Goal: Task Accomplishment & Management: Complete application form

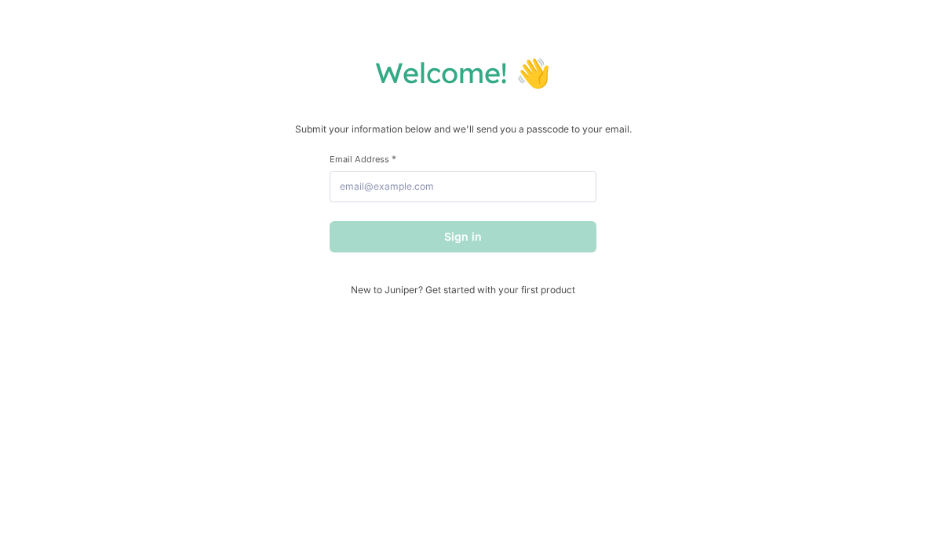
click at [489, 59] on h1 "Welcome! 👋" at bounding box center [463, 72] width 894 height 35
click at [506, 64] on h1 "Welcome! 👋" at bounding box center [463, 72] width 894 height 35
click at [523, 127] on p "Submit your information below and we'll send you a passcode to your email." at bounding box center [463, 130] width 894 height 16
click at [403, 27] on div "Welcome! 👋 Submit your information below and we'll send you a passcode to your …" at bounding box center [463, 279] width 926 height 559
click at [317, 127] on p "Submit your information below and we'll send you a passcode to your email." at bounding box center [463, 130] width 894 height 16
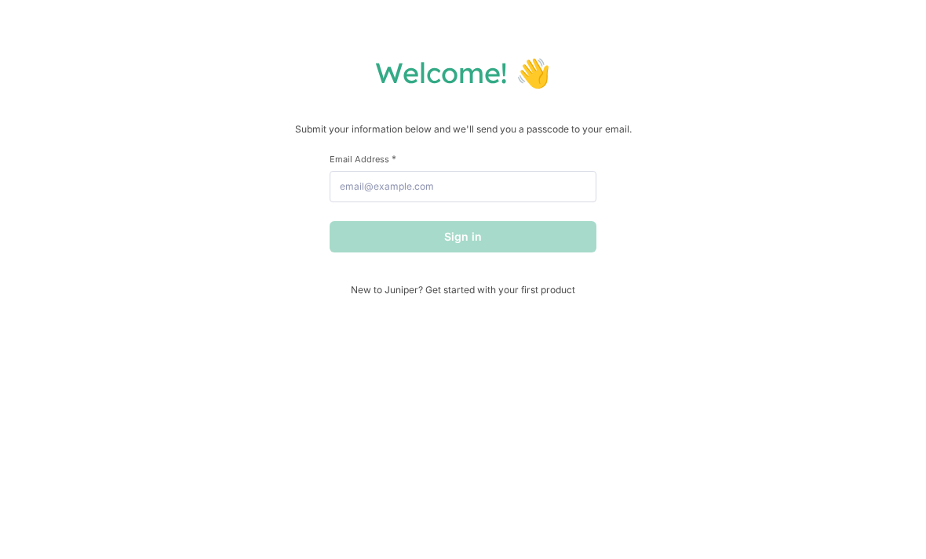
click at [661, 121] on div "Welcome! 👋 Submit your information below and we'll send you a passcode to your …" at bounding box center [463, 175] width 894 height 241
click at [231, 63] on h1 "Welcome! 👋" at bounding box center [463, 72] width 894 height 35
click at [334, 90] on h1 "Welcome! 👋" at bounding box center [463, 72] width 894 height 35
click at [592, 28] on div "Welcome! 👋 Submit your information below and we'll send you a passcode to your …" at bounding box center [463, 279] width 926 height 559
click at [402, 67] on h1 "Welcome! 👋" at bounding box center [463, 72] width 894 height 35
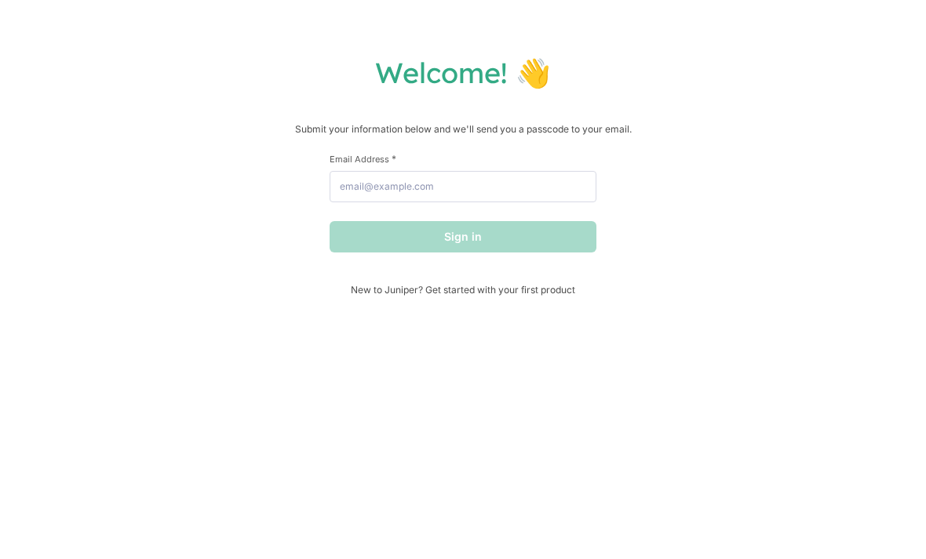
click at [695, 175] on div "Welcome! 👋 Submit your information below and we'll send you a passcode to your …" at bounding box center [463, 175] width 894 height 241
click at [76, 165] on div "Welcome! 👋 Submit your information below and we'll send you a passcode to your …" at bounding box center [463, 175] width 894 height 241
click at [402, 98] on div "Welcome! 👋 Submit your information below and we'll send you a passcode to your …" at bounding box center [463, 175] width 894 height 241
click at [695, 111] on div "Welcome! 👋 Submit your information below and we'll send you a passcode to your …" at bounding box center [463, 175] width 894 height 241
click at [334, 161] on label "Email Address *" at bounding box center [462, 159] width 267 height 12
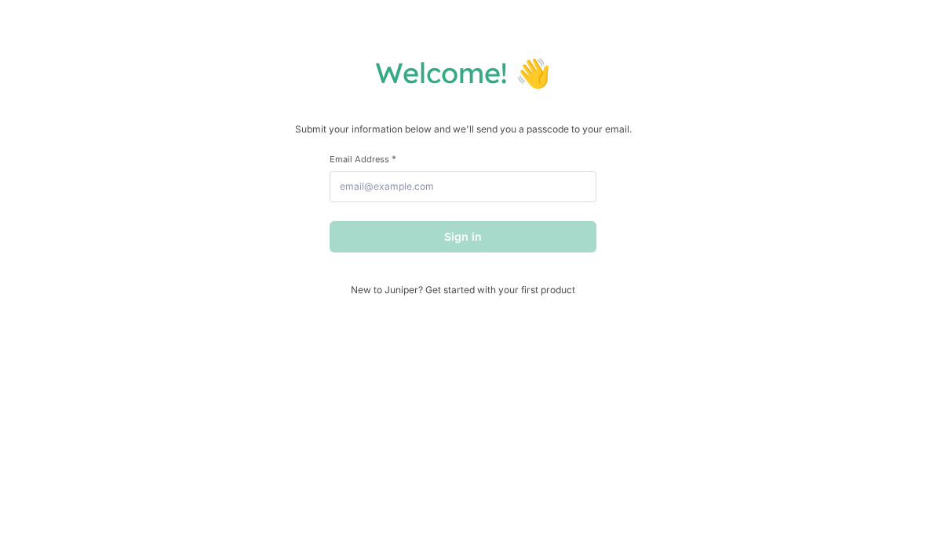
click at [334, 171] on input "Email Address *" at bounding box center [462, 186] width 267 height 31
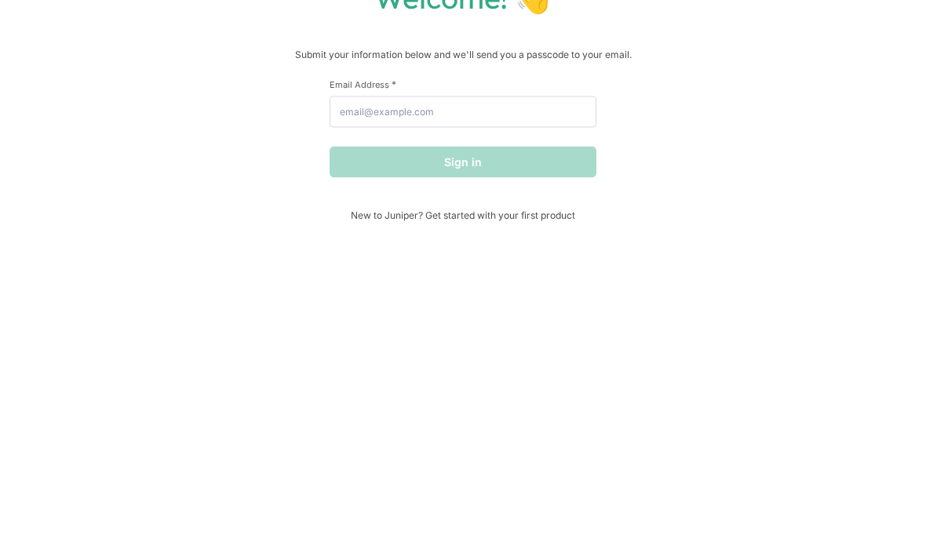
click at [781, 81] on div "Welcome! 👋 Submit your information below and we'll send you a passcode to your …" at bounding box center [463, 175] width 894 height 241
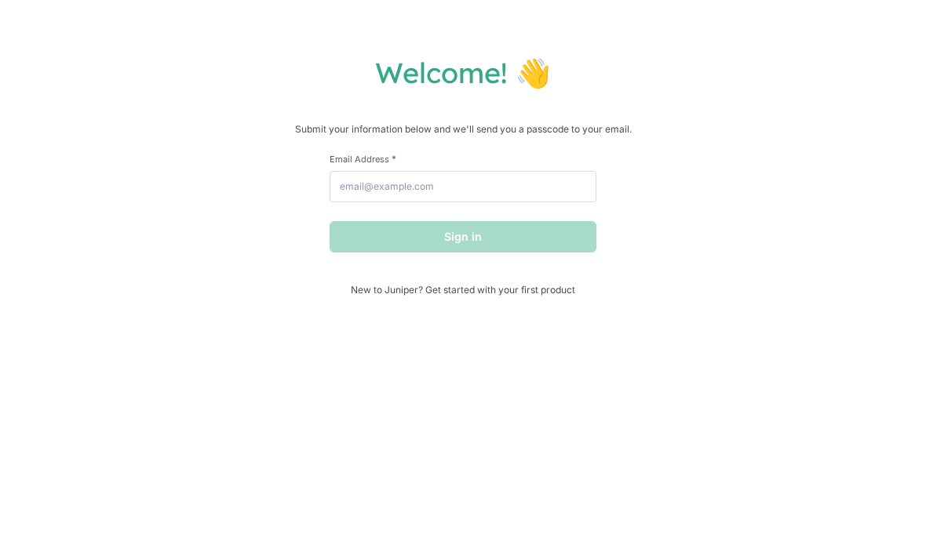
click at [850, 104] on div "Welcome! 👋 Submit your information below and we'll send you a passcode to your …" at bounding box center [463, 175] width 894 height 241
click at [695, 73] on h1 "Welcome! 👋" at bounding box center [463, 72] width 894 height 35
click at [558, 32] on div "Welcome! 👋 Submit your information below and we'll send you a passcode to your …" at bounding box center [463, 279] width 926 height 559
click at [695, 64] on h1 "Welcome! 👋" at bounding box center [463, 72] width 894 height 35
click at [799, 32] on div "Welcome! 👋 Submit your information below and we'll send you a passcode to your …" at bounding box center [463, 279] width 926 height 559
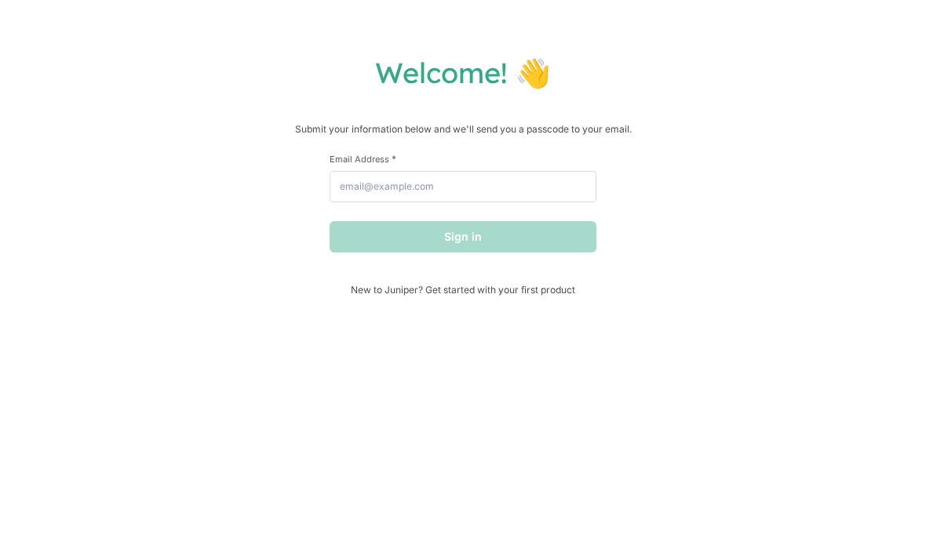
click at [626, 158] on div "Welcome! 👋 Submit your information below and we'll send you a passcode to your …" at bounding box center [463, 175] width 894 height 241
click at [541, 187] on input "Email Address *" at bounding box center [462, 186] width 267 height 31
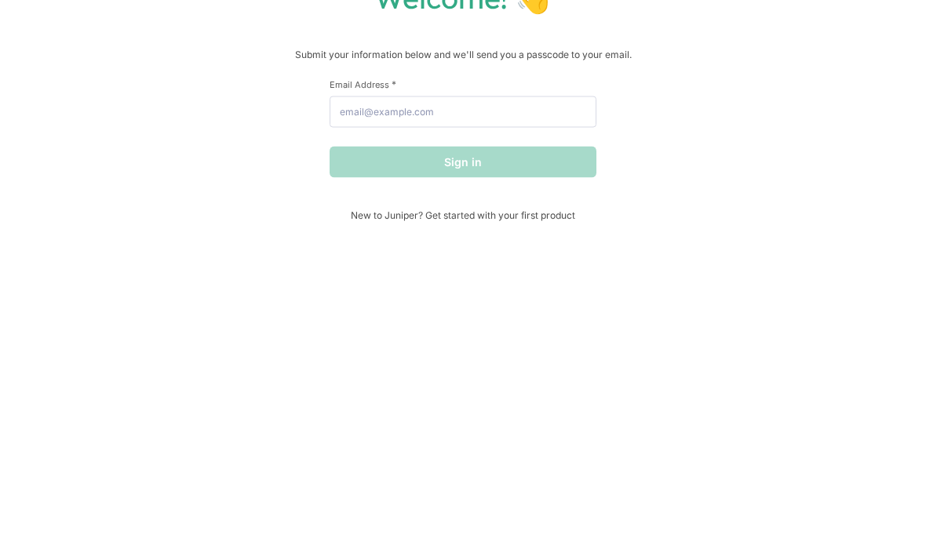
click at [201, 55] on div "Welcome! 👋 Submit your information below and we'll send you a passcode to your …" at bounding box center [463, 175] width 894 height 241
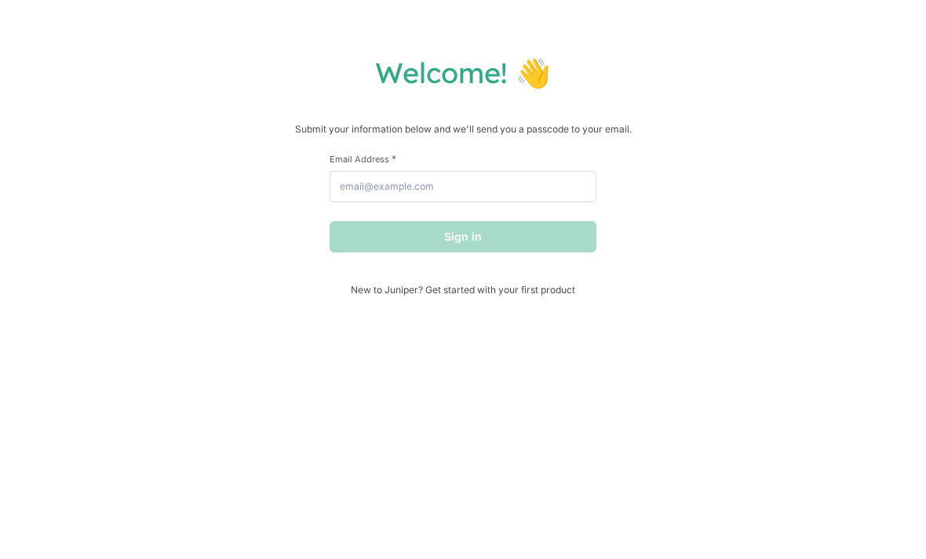
click at [678, 95] on div "Welcome! 👋 Submit your information below and we'll send you a passcode to your …" at bounding box center [463, 175] width 894 height 241
click at [282, 34] on div "Welcome! 👋 Submit your information below and we'll send you a passcode to your …" at bounding box center [463, 279] width 926 height 559
click at [403, 11] on div "Welcome! 👋 Submit your information below and we'll send you a passcode to your …" at bounding box center [463, 279] width 926 height 559
click at [369, 79] on h1 "Welcome! 👋" at bounding box center [463, 72] width 894 height 35
click at [643, 56] on h1 "Welcome! 👋" at bounding box center [463, 72] width 894 height 35
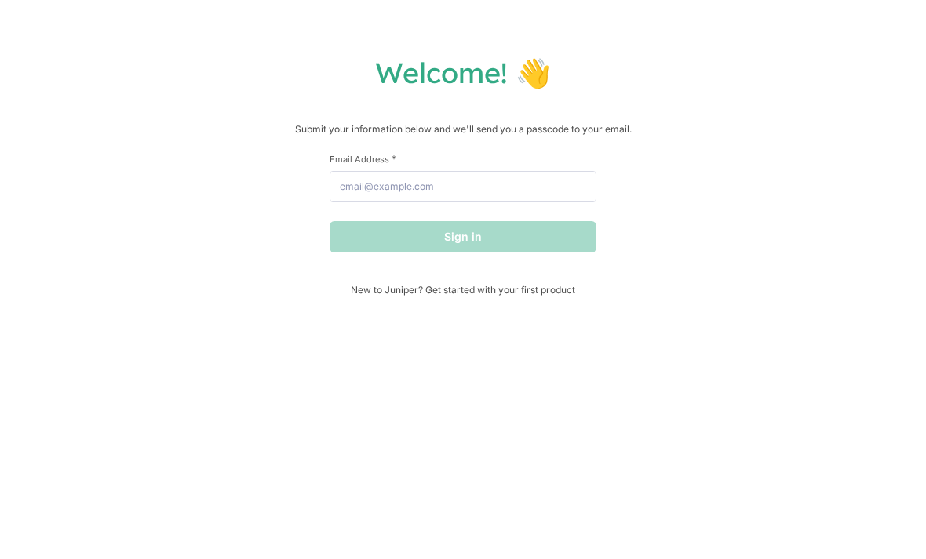
click at [449, 165] on label "Email Address *" at bounding box center [462, 159] width 267 height 12
click at [449, 171] on input "Email Address *" at bounding box center [462, 186] width 267 height 31
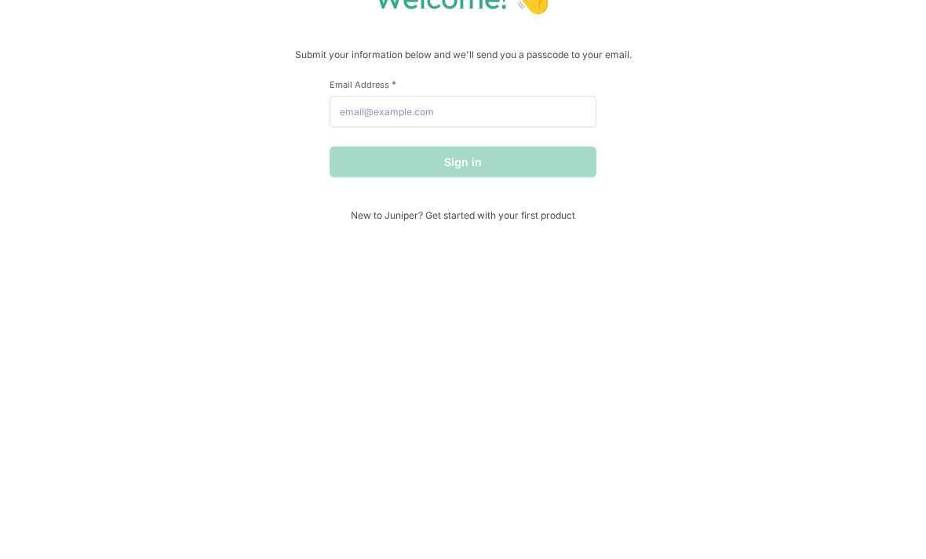
click at [471, 55] on h1 "Welcome! 👋" at bounding box center [463, 72] width 894 height 35
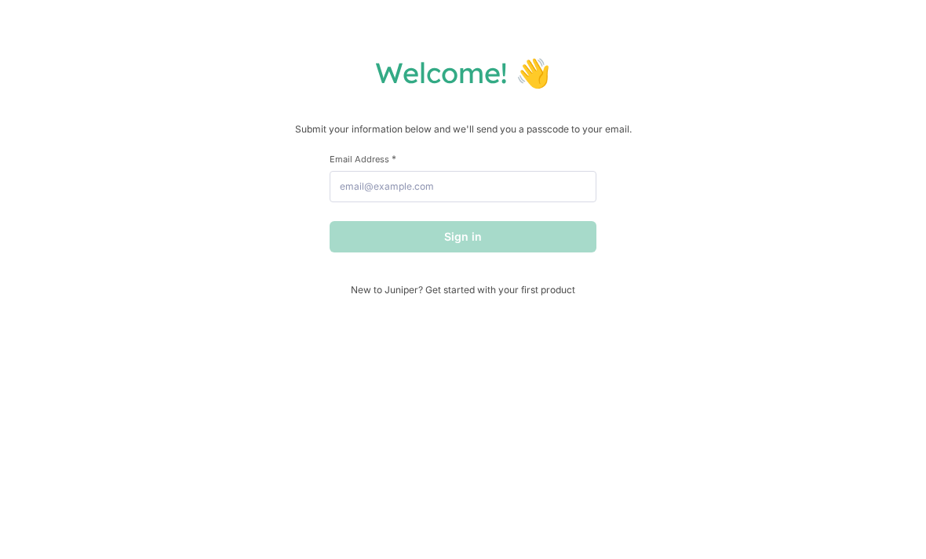
click at [575, 64] on h1 "Welcome! 👋" at bounding box center [463, 72] width 894 height 35
click at [712, 126] on p "Submit your information below and we'll send you a passcode to your email." at bounding box center [463, 130] width 894 height 16
click at [523, 78] on h1 "Welcome! 👋" at bounding box center [463, 72] width 894 height 35
click at [678, 111] on div "Welcome! 👋 Submit your information below and we'll send you a passcode to your …" at bounding box center [463, 175] width 894 height 241
click at [282, 33] on div "Welcome! 👋 Submit your information below and we'll send you a passcode to your …" at bounding box center [463, 279] width 926 height 559
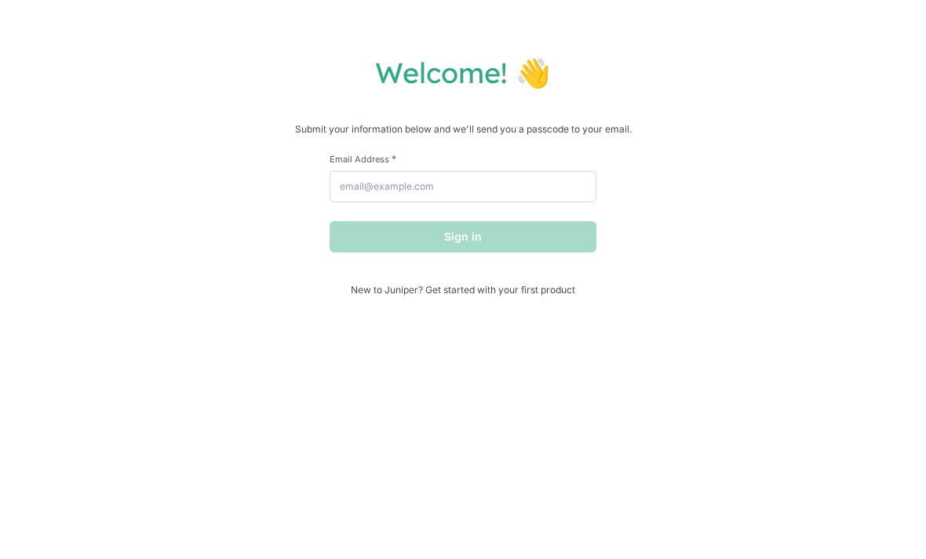
click at [575, 33] on div "Welcome! 👋 Submit your information below and we'll send you a passcode to your …" at bounding box center [463, 279] width 926 height 559
click at [369, 56] on h1 "Welcome! 👋" at bounding box center [463, 72] width 894 height 35
click at [816, 24] on div "Welcome! 👋 Submit your information below and we'll send you a passcode to your …" at bounding box center [463, 279] width 926 height 559
click at [523, 57] on h1 "Welcome! 👋" at bounding box center [463, 72] width 894 height 35
click at [695, 78] on h1 "Welcome! 👋" at bounding box center [463, 72] width 894 height 35
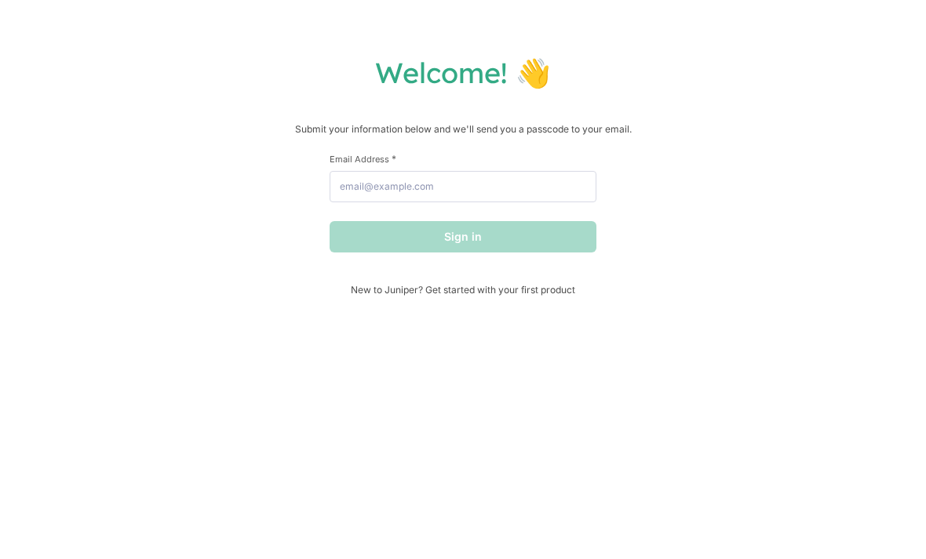
click at [506, 79] on h1 "Welcome! 👋" at bounding box center [463, 72] width 894 height 35
click at [437, 71] on h1 "Welcome! 👋" at bounding box center [463, 72] width 894 height 35
click at [265, 90] on h1 "Welcome! 👋" at bounding box center [463, 72] width 894 height 35
click at [369, 111] on div "Welcome! 👋 Submit your information below and we'll send you a passcode to your …" at bounding box center [463, 175] width 894 height 241
click at [781, 2] on div "Welcome! 👋 Submit your information below and we'll send you a passcode to your …" at bounding box center [463, 279] width 926 height 559
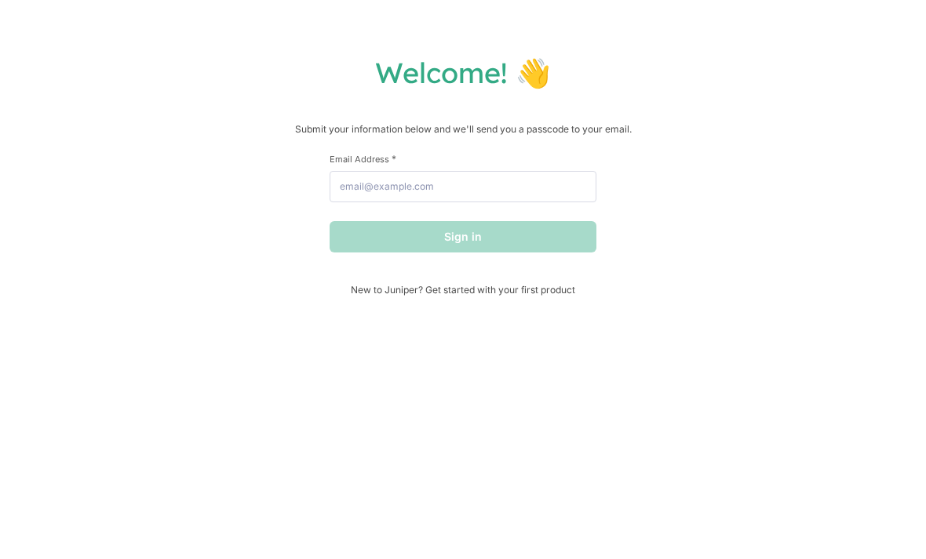
click at [489, 42] on div "Welcome! 👋 Submit your information below and we'll send you a passcode to your …" at bounding box center [463, 279] width 926 height 559
click at [402, 135] on p "Submit your information below and we'll send you a passcode to your email." at bounding box center [463, 130] width 894 height 16
click at [93, 27] on div "Welcome! 👋 Submit your information below and we'll send you a passcode to your …" at bounding box center [463, 279] width 926 height 559
click at [162, 71] on h1 "Welcome! 👋" at bounding box center [463, 72] width 894 height 35
click at [231, 59] on h1 "Welcome! 👋" at bounding box center [463, 72] width 894 height 35
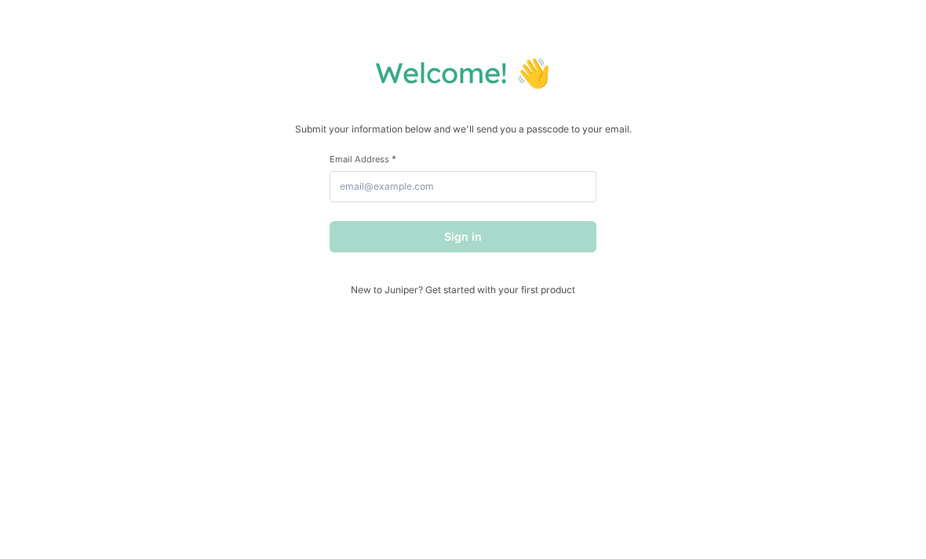
click at [643, 111] on div "Welcome! 👋 Submit your information below and we'll send you a passcode to your …" at bounding box center [463, 175] width 894 height 241
click at [197, 127] on p "Submit your information below and we'll send you a passcode to your email." at bounding box center [463, 130] width 894 height 16
click at [850, 110] on div "Welcome! 👋 Submit your information below and we'll send you a passcode to your …" at bounding box center [463, 175] width 894 height 241
click at [317, 78] on h1 "Welcome! 👋" at bounding box center [463, 72] width 894 height 35
click at [575, 22] on div "Welcome! 👋 Submit your information below and we'll send you a passcode to your …" at bounding box center [463, 279] width 926 height 559
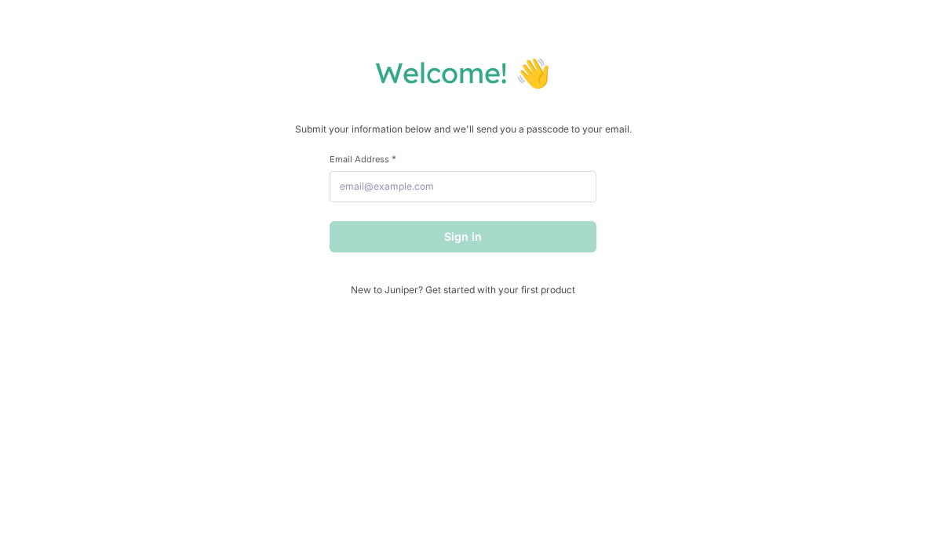
click at [816, 33] on div "Welcome! 👋 Submit your information below and we'll send you a passcode to your …" at bounding box center [463, 279] width 926 height 559
click at [248, 39] on div "Welcome! 👋 Submit your information below and we'll send you a passcode to your …" at bounding box center [463, 279] width 926 height 559
click at [541, 33] on div "Welcome! 👋 Submit your information below and we'll send you a passcode to your …" at bounding box center [463, 279] width 926 height 559
click at [93, 118] on div "Welcome! 👋 Submit your information below and we'll send you a passcode to your …" at bounding box center [463, 175] width 894 height 241
click at [626, 63] on h1 "Welcome! 👋" at bounding box center [463, 72] width 894 height 35
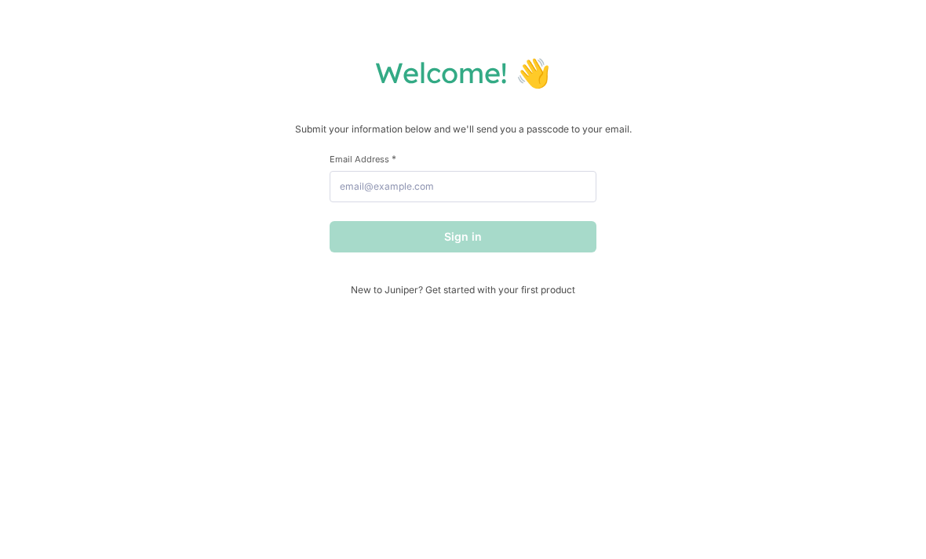
click at [816, 49] on div "Welcome! 👋 Submit your information below and we'll send you a passcode to your …" at bounding box center [463, 279] width 926 height 559
click at [420, 121] on div "Welcome! 👋 Submit your information below and we'll send you a passcode to your …" at bounding box center [463, 175] width 894 height 241
click at [523, 82] on h1 "Welcome! 👋" at bounding box center [463, 72] width 894 height 35
click at [781, 63] on h1 "Welcome! 👋" at bounding box center [463, 72] width 894 height 35
click at [661, 34] on div "Welcome! 👋 Submit your information below and we'll send you a passcode to your …" at bounding box center [463, 279] width 926 height 559
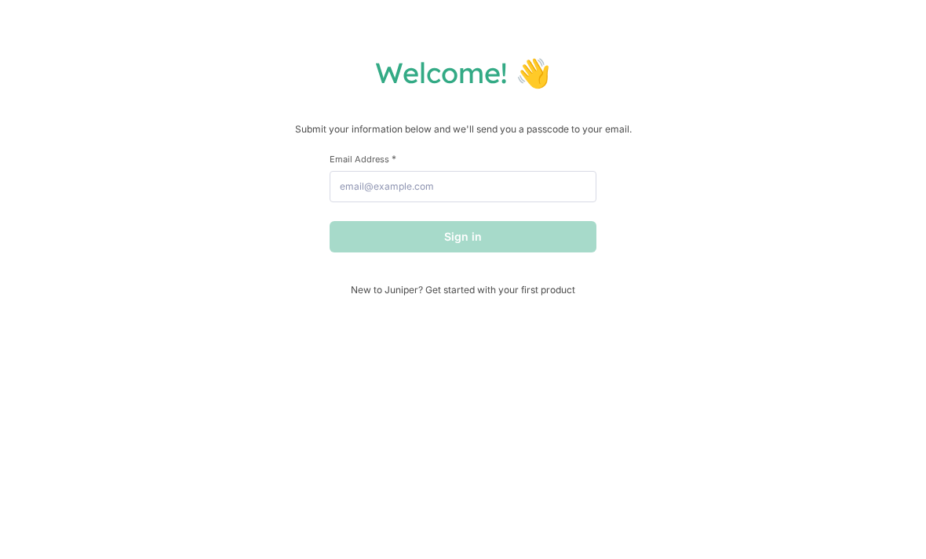
click at [334, 132] on p "Submit your information below and we'll send you a passcode to your email." at bounding box center [463, 130] width 894 height 16
click at [489, 151] on div "Welcome! 👋 Submit your information below and we'll send you a passcode to your …" at bounding box center [463, 175] width 894 height 241
click at [386, 3] on div "Welcome! 👋 Submit your information below and we'll send you a passcode to your …" at bounding box center [463, 279] width 926 height 559
click at [317, 111] on div "Welcome! 👋 Submit your information below and we'll send you a passcode to your …" at bounding box center [463, 175] width 894 height 241
click at [437, 31] on div "Welcome! 👋 Submit your information below and we'll send you a passcode to your …" at bounding box center [463, 279] width 926 height 559
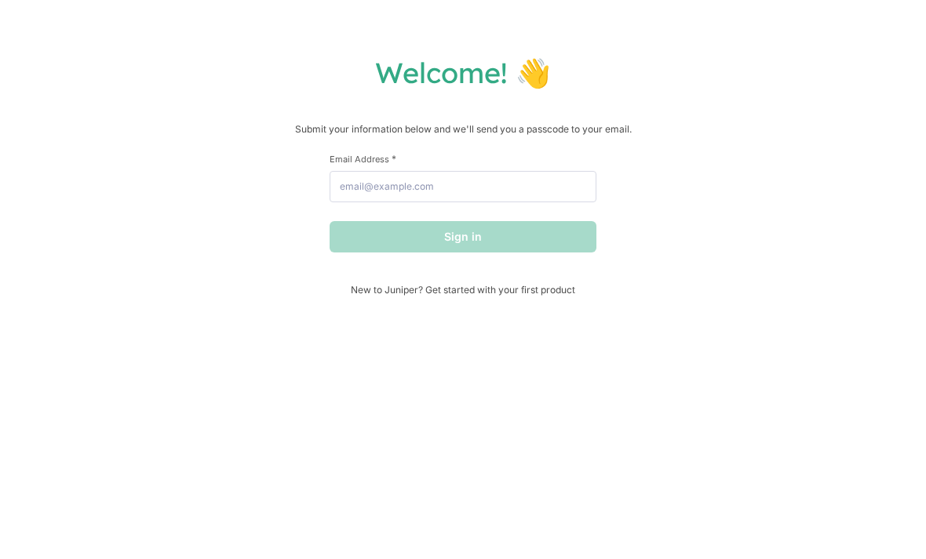
click at [300, 454] on div "Welcome! 👋 Submit your information below and we'll send you a passcode to your …" at bounding box center [463, 279] width 926 height 559
click at [454, 173] on input "Email Address *" at bounding box center [462, 186] width 267 height 31
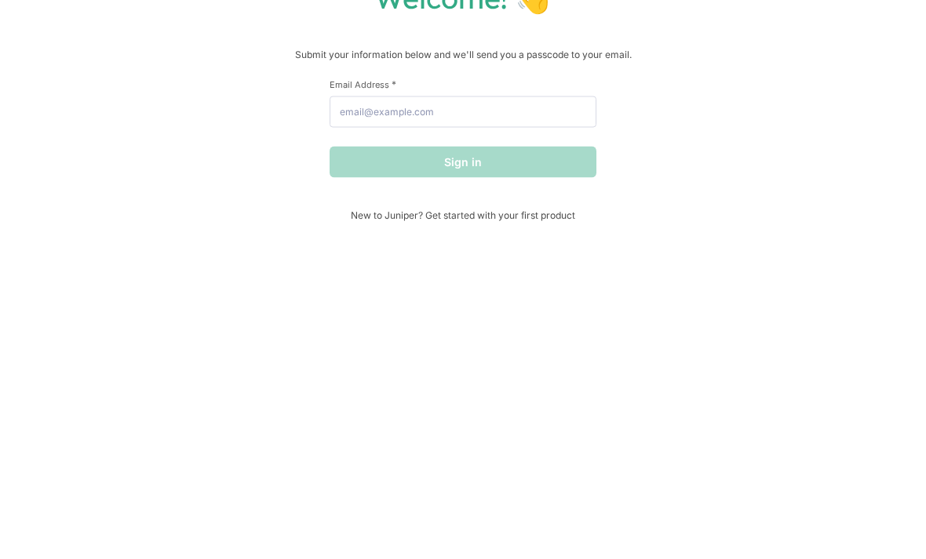
click at [437, 153] on form "First Name * Last Name * Email Address * Sign in" at bounding box center [462, 203] width 267 height 100
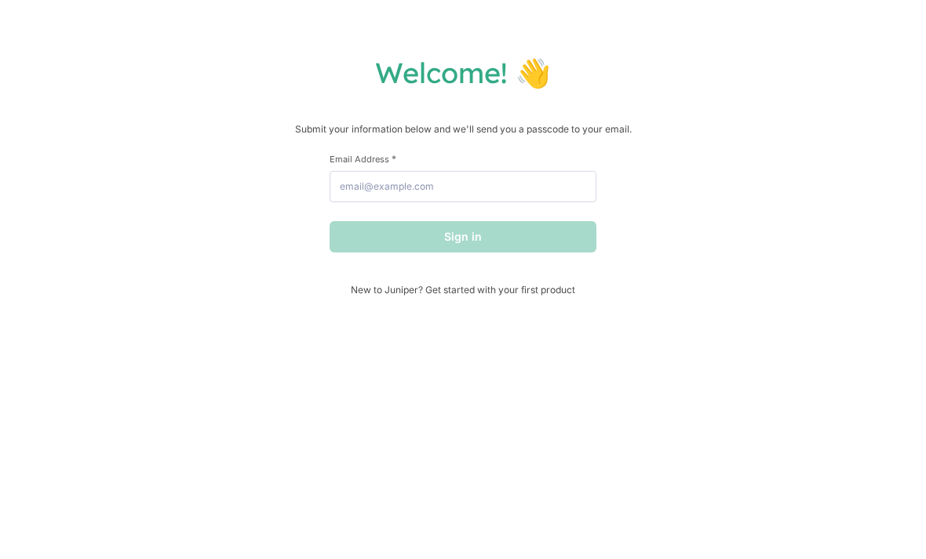
click at [282, 57] on h1 "Welcome! 👋" at bounding box center [463, 72] width 894 height 35
click at [162, 46] on div "Welcome! 👋 Submit your information below and we'll send you a passcode to your …" at bounding box center [463, 279] width 926 height 559
click at [454, 17] on div "Welcome! 👋 Submit your information below and we'll send you a passcode to your …" at bounding box center [463, 279] width 926 height 559
click at [609, 105] on div "Welcome! 👋 Submit your information below and we'll send you a passcode to your …" at bounding box center [463, 175] width 894 height 241
click at [231, 109] on div "Welcome! 👋 Submit your information below and we'll send you a passcode to your …" at bounding box center [463, 175] width 894 height 241
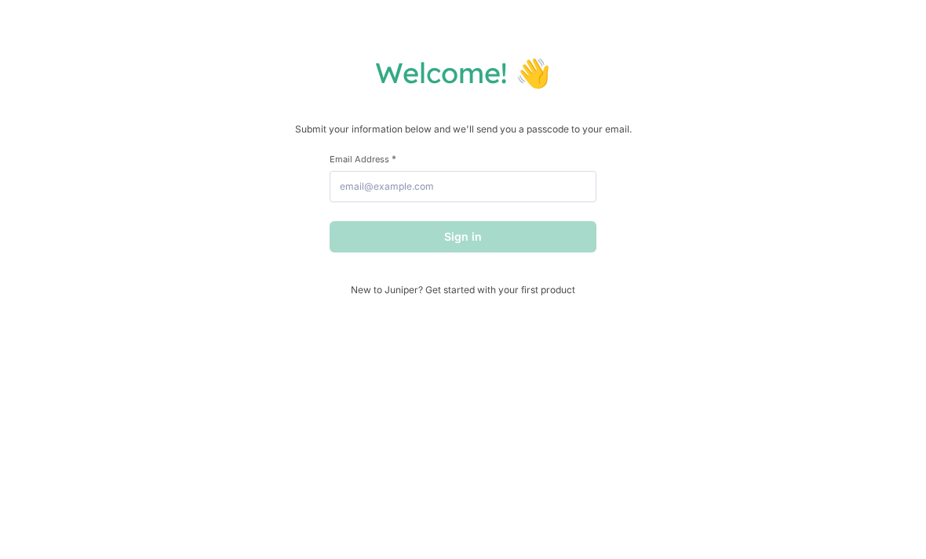
click at [17, 221] on div "Welcome! 👋 Submit your information below and we'll send you a passcode to your …" at bounding box center [463, 175] width 894 height 241
click at [712, 93] on div "Welcome! 👋 Submit your information below and we'll send you a passcode to your …" at bounding box center [463, 175] width 894 height 241
click at [868, 156] on div "Welcome! 👋 Submit your information below and we'll send you a passcode to your …" at bounding box center [463, 175] width 894 height 241
click at [76, 161] on div "Welcome! 👋 Submit your information below and we'll send you a passcode to your …" at bounding box center [463, 175] width 894 height 241
click at [661, 90] on h1 "Welcome! 👋" at bounding box center [463, 72] width 894 height 35
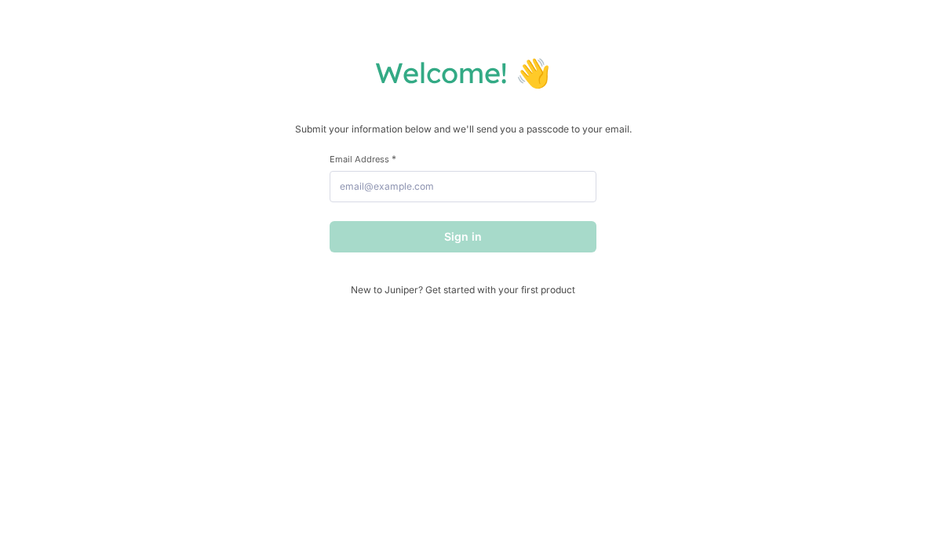
click at [93, 2] on div "Welcome! 👋 Submit your information below and we'll send you a passcode to your …" at bounding box center [463, 279] width 926 height 559
click at [498, 202] on input "Email Address *" at bounding box center [462, 186] width 267 height 31
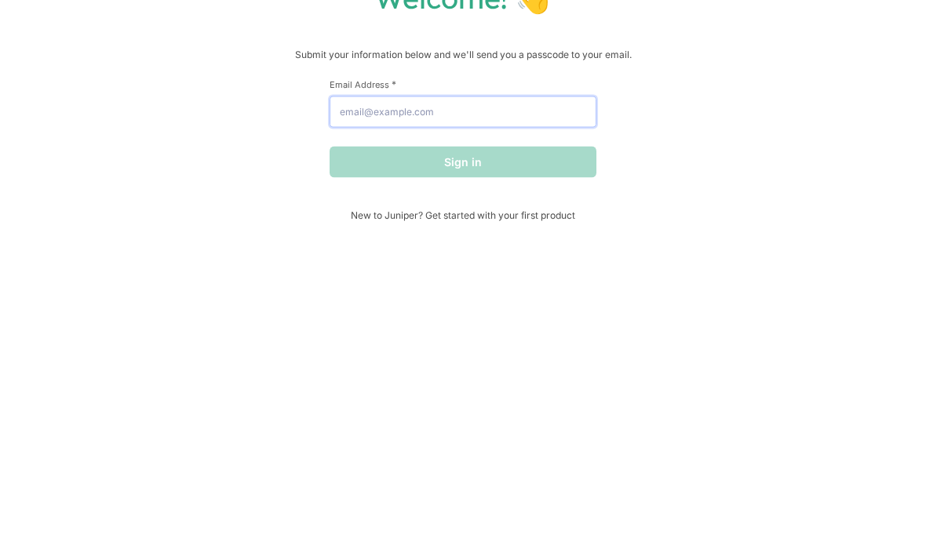
click at [489, 171] on input "Email Address *" at bounding box center [462, 186] width 267 height 31
click at [626, 55] on div "Welcome! 👋 Submit your information below and we'll send you a passcode to your …" at bounding box center [463, 175] width 894 height 241
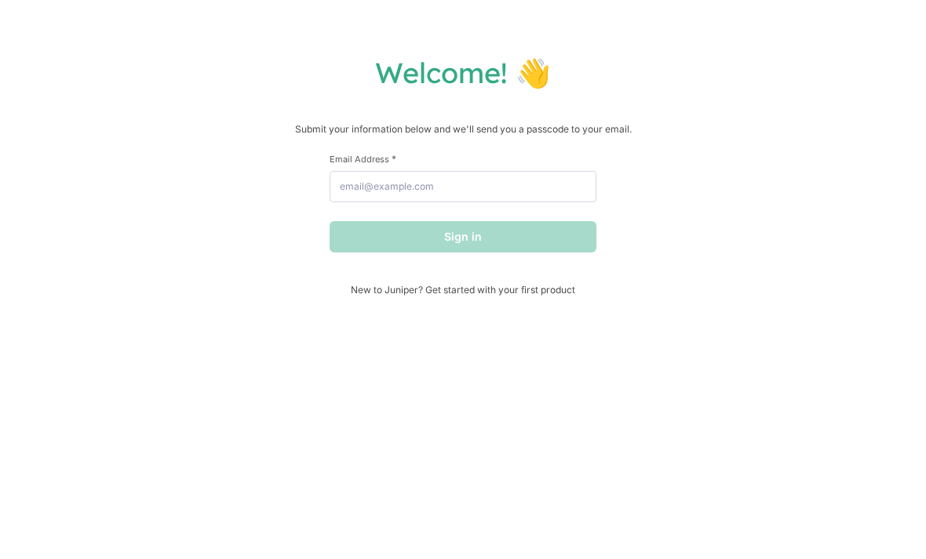
click at [558, 133] on p "Submit your information below and we'll send you a passcode to your email." at bounding box center [463, 130] width 894 height 16
click at [489, 109] on div "Welcome! 👋 Submit your information below and we'll send you a passcode to your …" at bounding box center [463, 175] width 894 height 241
click at [747, 128] on p "Submit your information below and we'll send you a passcode to your email." at bounding box center [463, 130] width 894 height 16
click at [592, 45] on div "Welcome! 👋 Submit your information below and we'll send you a passcode to your …" at bounding box center [463, 279] width 926 height 559
click at [575, 47] on div "Welcome! 👋 Submit your information below and we'll send you a passcode to your …" at bounding box center [463, 279] width 926 height 559
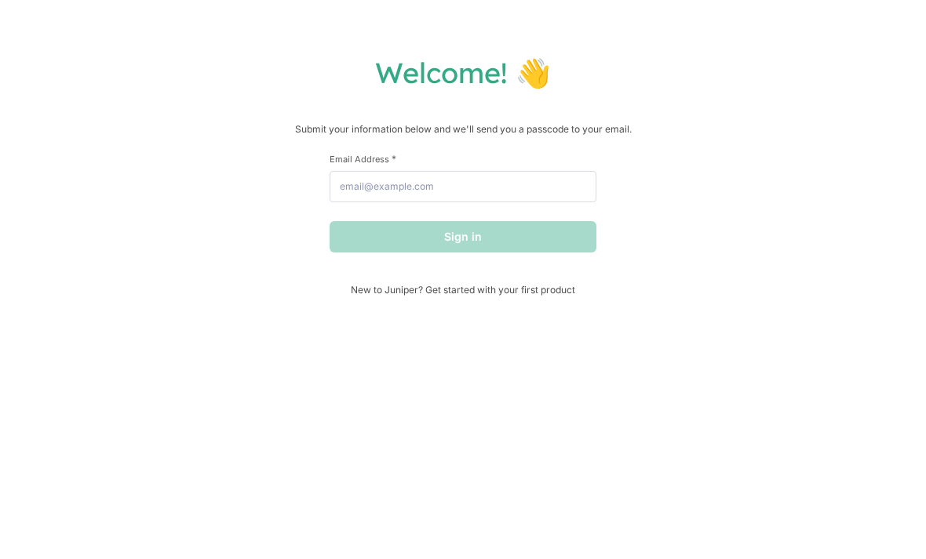
click at [609, 6] on div "Welcome! 👋 Submit your information below and we'll send you a passcode to your …" at bounding box center [463, 279] width 926 height 559
click at [214, 17] on div "Welcome! 👋 Submit your information below and we'll send you a passcode to your …" at bounding box center [463, 279] width 926 height 559
click at [265, 90] on h1 "Welcome! 👋" at bounding box center [463, 72] width 894 height 35
click at [471, 115] on div "Welcome! 👋 Submit your information below and we'll send you a passcode to your …" at bounding box center [463, 175] width 894 height 241
click at [59, 72] on h1 "Welcome! 👋" at bounding box center [463, 72] width 894 height 35
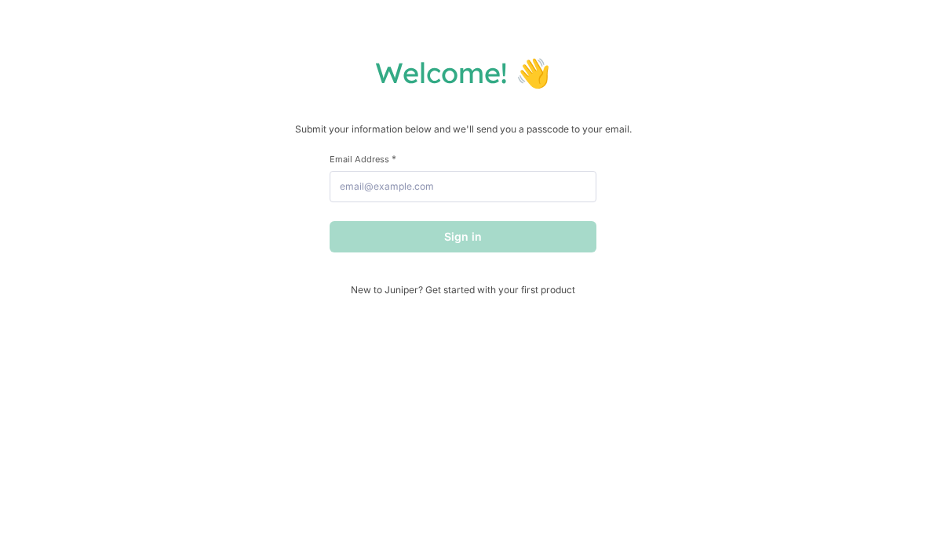
click at [128, 172] on div "Welcome! 👋 Submit your information below and we'll send you a passcode to your …" at bounding box center [463, 175] width 894 height 241
click at [575, 37] on div "Welcome! 👋 Submit your information below and we'll send you a passcode to your …" at bounding box center [463, 279] width 926 height 559
click at [231, 80] on h1 "Welcome! 👋" at bounding box center [463, 72] width 894 height 35
click at [799, 31] on div "Welcome! 👋 Submit your information below and we'll send you a passcode to your …" at bounding box center [463, 279] width 926 height 559
click at [386, 187] on input "Email Address *" at bounding box center [462, 186] width 267 height 31
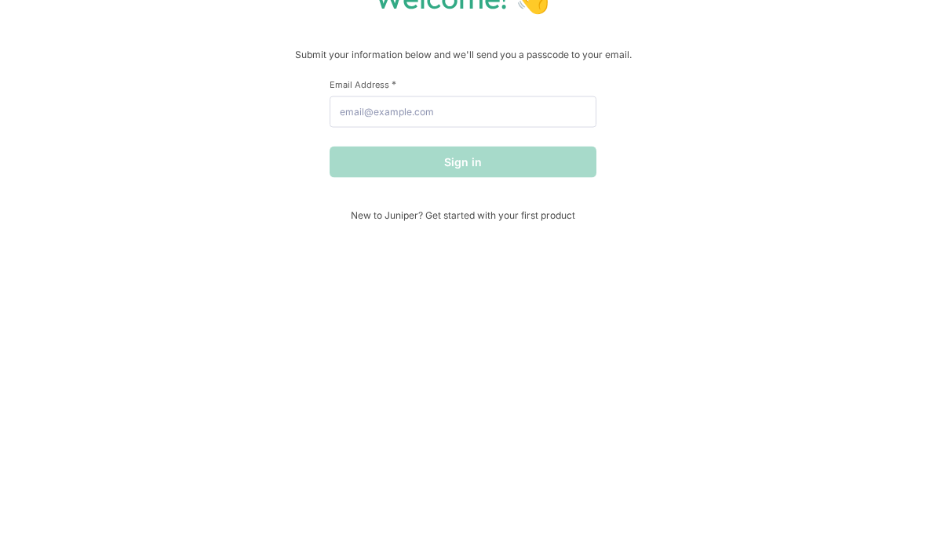
click at [214, 68] on div "Welcome! 👋 Submit your information below and we'll send you a passcode to your …" at bounding box center [463, 175] width 894 height 241
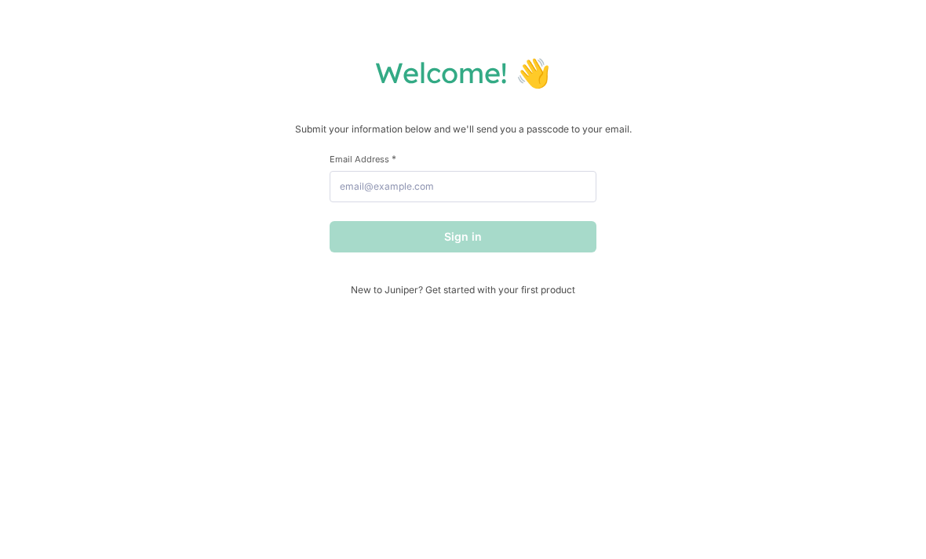
click at [454, 65] on h1 "Welcome! 👋" at bounding box center [463, 72] width 894 height 35
click at [180, 64] on h1 "Welcome! 👋" at bounding box center [463, 72] width 894 height 35
click at [59, 112] on div "Welcome! 👋 Submit your information below and we'll send you a passcode to your …" at bounding box center [463, 175] width 894 height 241
click at [471, 34] on div "Welcome! 👋 Submit your information below and we'll send you a passcode to your …" at bounding box center [463, 279] width 926 height 559
click at [351, 57] on h1 "Welcome! 👋" at bounding box center [463, 72] width 894 height 35
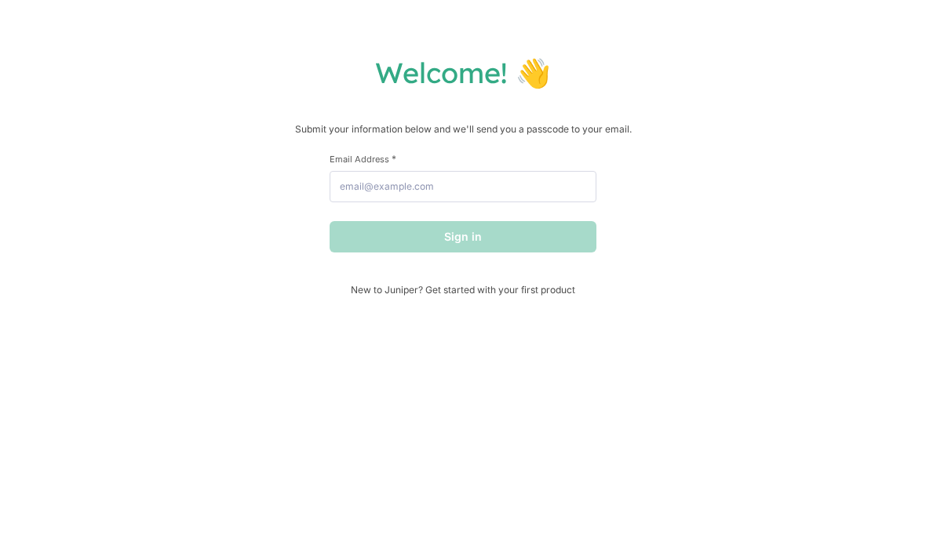
click at [489, 33] on div "Welcome! 👋 Submit your information below and we'll send you a passcode to your …" at bounding box center [463, 279] width 926 height 559
click at [626, 133] on p "Submit your information below and we'll send you a passcode to your email." at bounding box center [463, 130] width 894 height 16
click at [643, 25] on div "Welcome! 👋 Submit your information below and we'll send you a passcode to your …" at bounding box center [463, 279] width 926 height 559
click at [334, 151] on div "Welcome! 👋 Submit your information below and we'll send you a passcode to your …" at bounding box center [463, 175] width 894 height 241
click at [868, 90] on h1 "Welcome! 👋" at bounding box center [463, 72] width 894 height 35
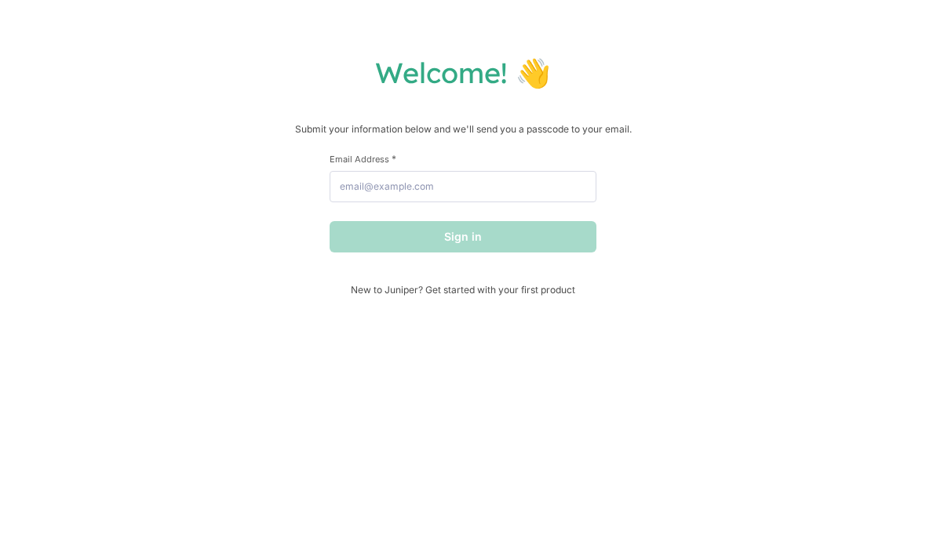
click at [558, 32] on div "Welcome! 👋 Submit your information below and we'll send you a passcode to your …" at bounding box center [463, 279] width 926 height 559
click at [437, 111] on div "Welcome! 👋 Submit your information below and we'll send you a passcode to your …" at bounding box center [463, 175] width 894 height 241
